Goal: Navigation & Orientation: Find specific page/section

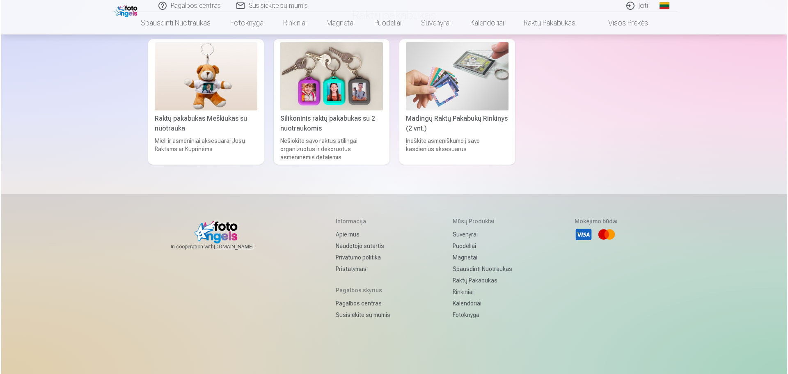
scroll to position [2177, 0]
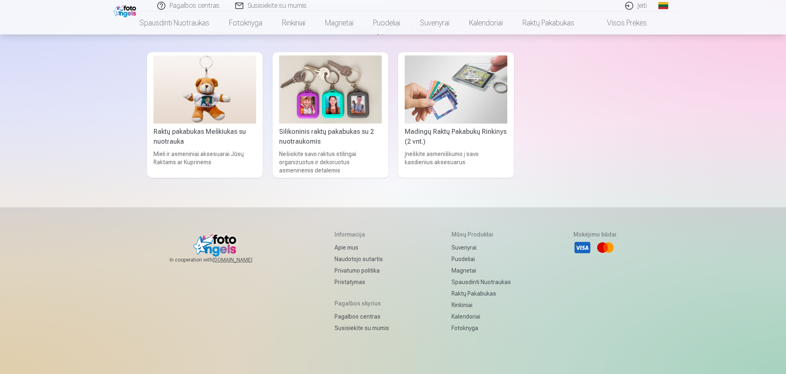
click at [639, 5] on link "Įeiti" at bounding box center [635, 5] width 37 height 11
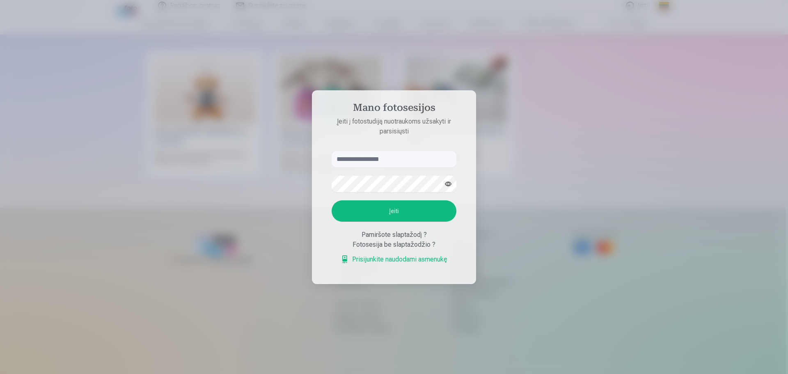
click at [387, 158] on input "text" at bounding box center [393, 159] width 125 height 16
type input "**********"
click at [331, 200] on button "Įeiti" at bounding box center [393, 210] width 125 height 21
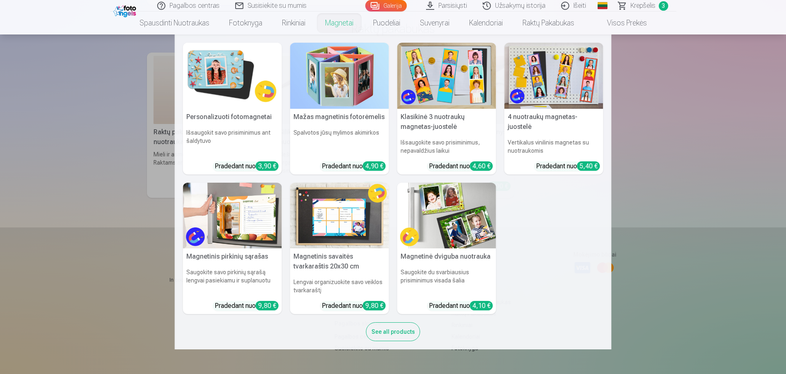
scroll to position [7686, 0]
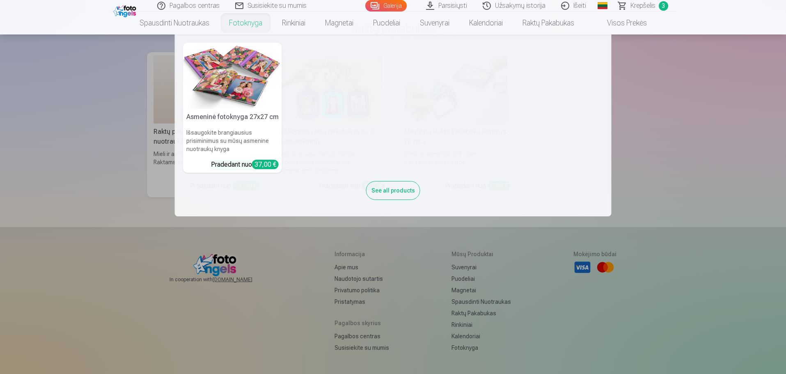
click at [236, 22] on link "Fotoknyga" at bounding box center [245, 22] width 53 height 23
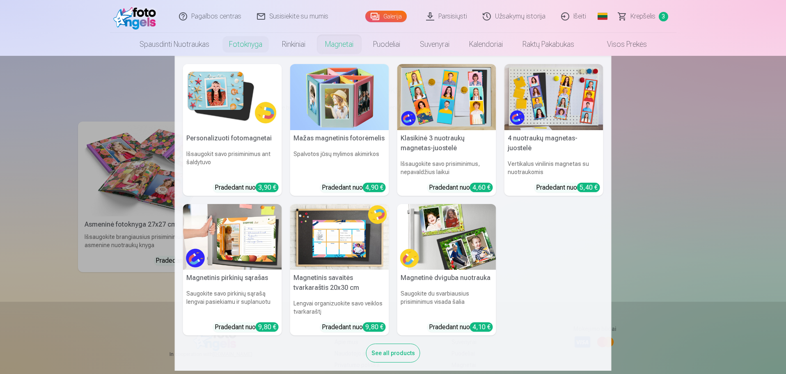
click at [330, 41] on link "Magnetai" at bounding box center [339, 44] width 48 height 23
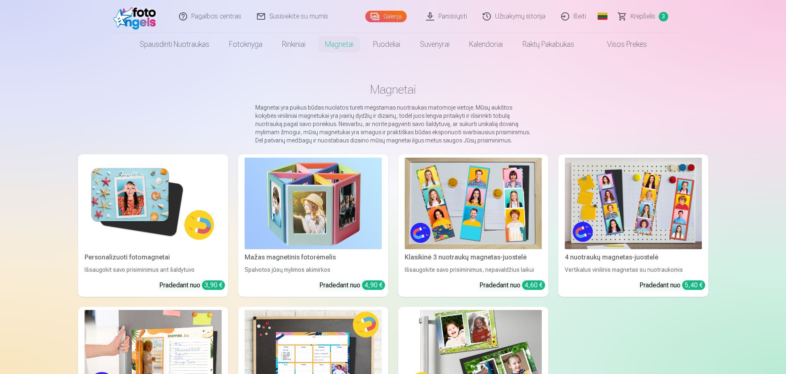
click at [385, 18] on link "Galerija" at bounding box center [385, 16] width 41 height 11
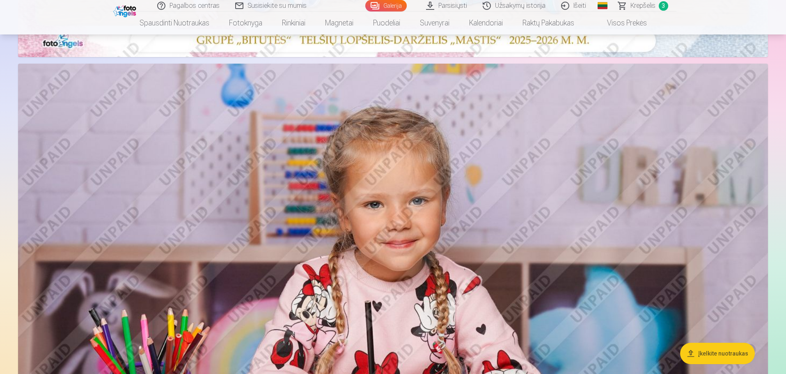
scroll to position [574, 0]
